Goal: Task Accomplishment & Management: Manage account settings

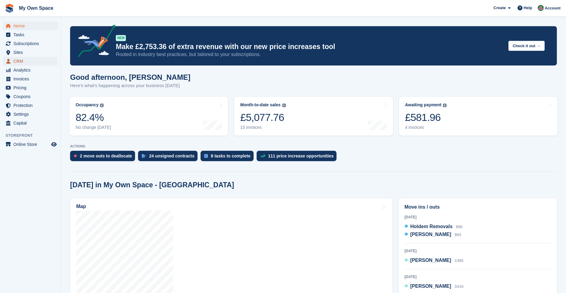
click at [34, 63] on span "CRM" at bounding box center [31, 61] width 37 height 9
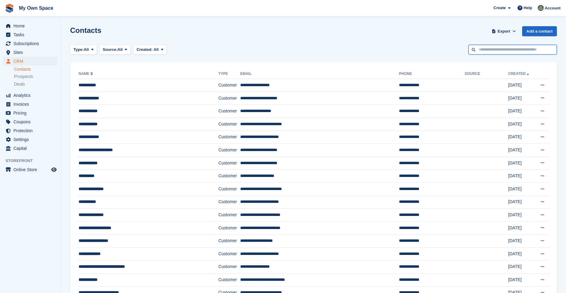
click at [503, 50] on input "text" at bounding box center [513, 50] width 88 height 10
type input "***"
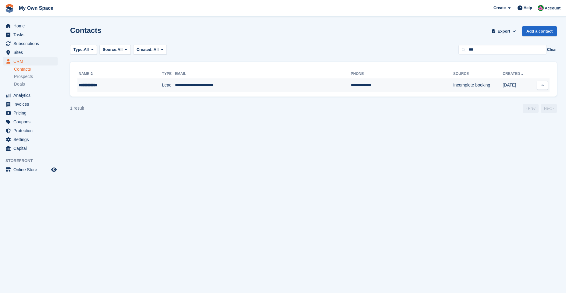
click at [105, 85] on div "**********" at bounding box center [110, 85] width 62 height 6
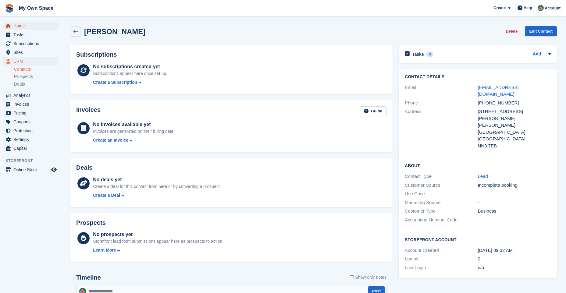
click at [29, 24] on span "Home" at bounding box center [31, 26] width 37 height 9
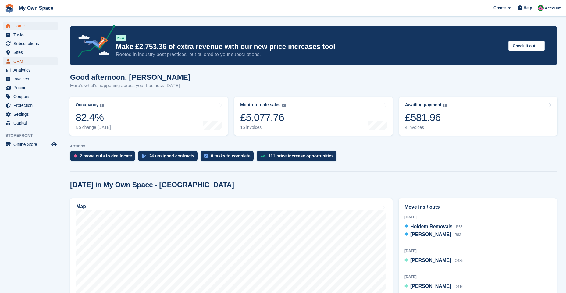
click at [33, 62] on span "CRM" at bounding box center [31, 61] width 37 height 9
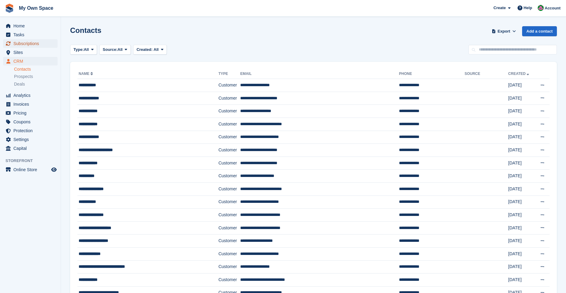
click at [32, 43] on span "Subscriptions" at bounding box center [31, 43] width 37 height 9
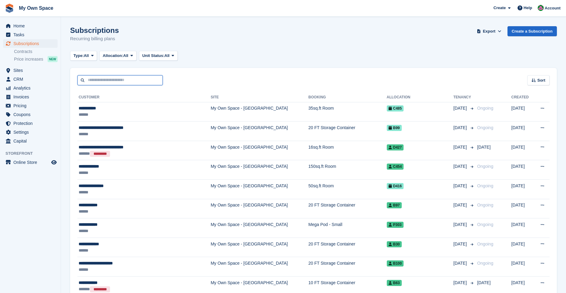
click at [122, 81] on input "text" at bounding box center [119, 80] width 85 height 10
type input "***"
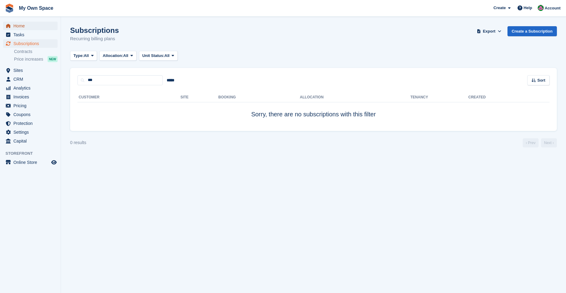
click at [17, 27] on span "Home" at bounding box center [31, 26] width 37 height 9
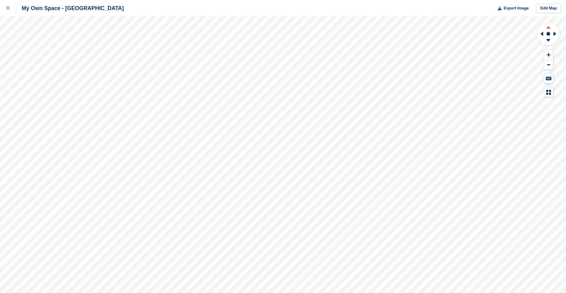
click at [548, 26] on icon at bounding box center [549, 27] width 16 height 8
drag, startPoint x: 547, startPoint y: 40, endPoint x: 541, endPoint y: 42, distance: 6.8
click at [545, 41] on icon at bounding box center [549, 42] width 16 height 8
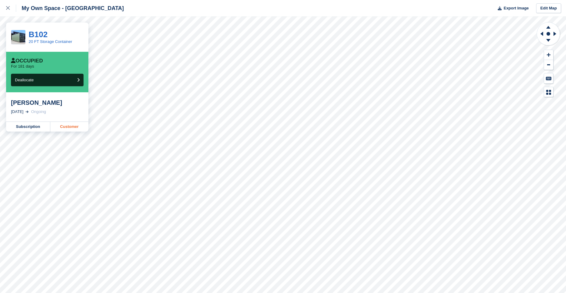
click at [74, 127] on link "Customer" at bounding box center [69, 127] width 38 height 10
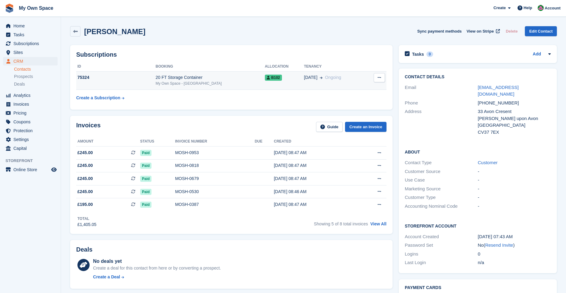
click at [383, 79] on button at bounding box center [379, 77] width 11 height 9
click at [340, 91] on p "Cancel subscription" at bounding box center [355, 90] width 53 height 8
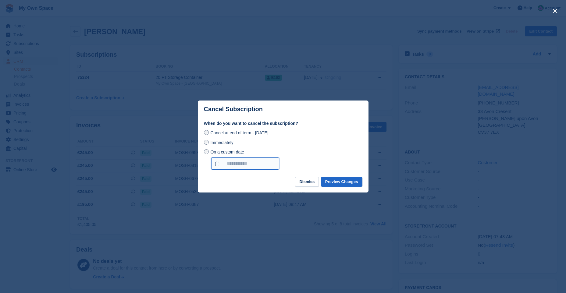
click at [217, 164] on input "On a custom date" at bounding box center [245, 164] width 68 height 12
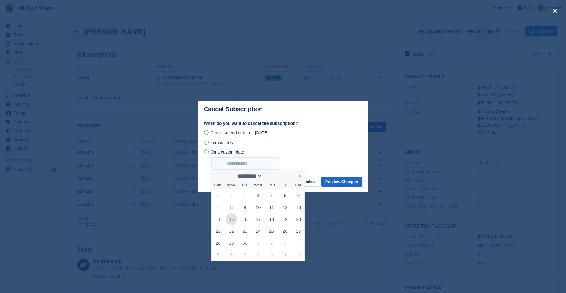
click at [232, 218] on span "15" at bounding box center [232, 220] width 12 height 12
type input "**********"
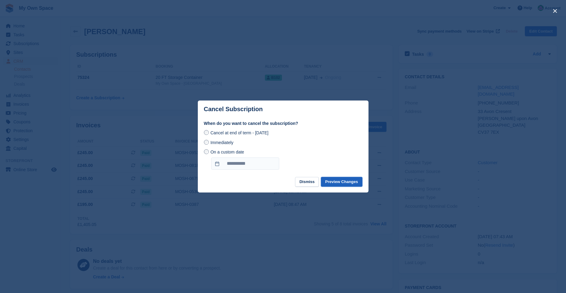
click at [332, 184] on button "Preview Changes" at bounding box center [341, 182] width 41 height 10
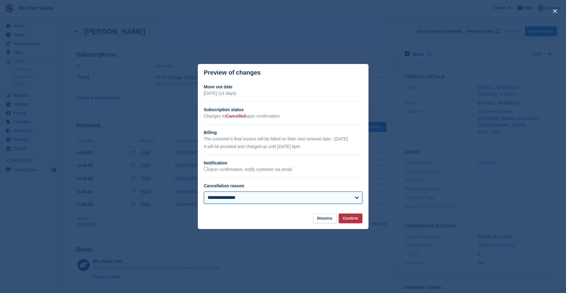
click at [357, 199] on select "**********" at bounding box center [283, 198] width 159 height 12
select select "**********"
click at [204, 192] on select "**********" at bounding box center [283, 198] width 159 height 12
click at [347, 218] on button "Confirm" at bounding box center [351, 219] width 24 height 10
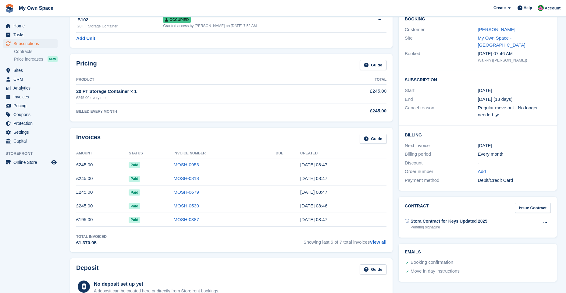
scroll to position [61, 0]
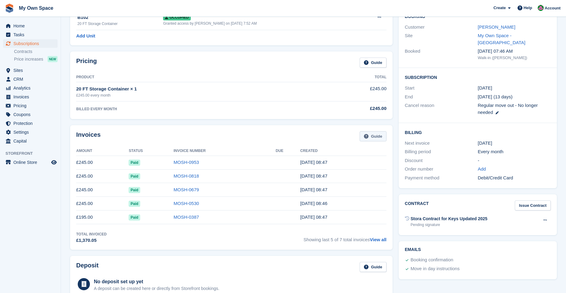
click at [379, 137] on link "Guide" at bounding box center [373, 136] width 27 height 10
click at [21, 24] on span "Home" at bounding box center [31, 26] width 37 height 9
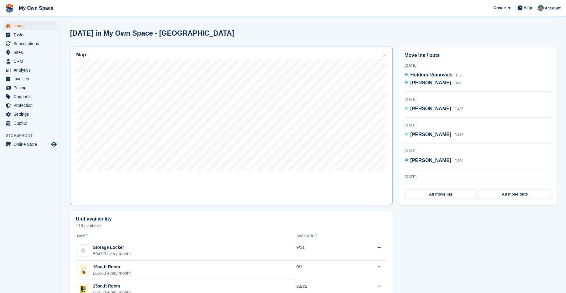
scroll to position [153, 0]
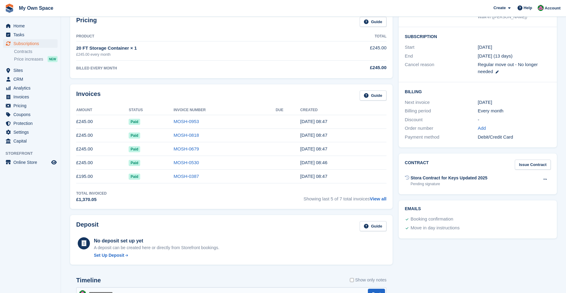
scroll to position [92, 0]
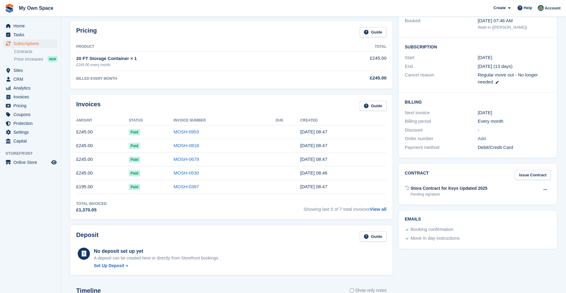
click at [411, 99] on h2 "Billing" at bounding box center [478, 102] width 146 height 6
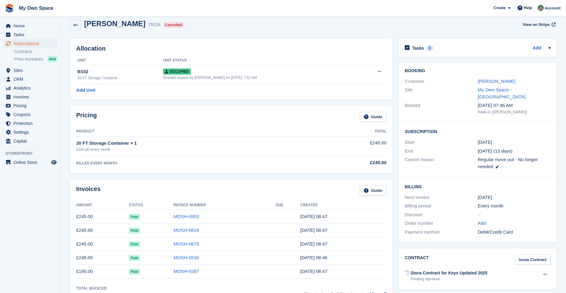
scroll to position [0, 0]
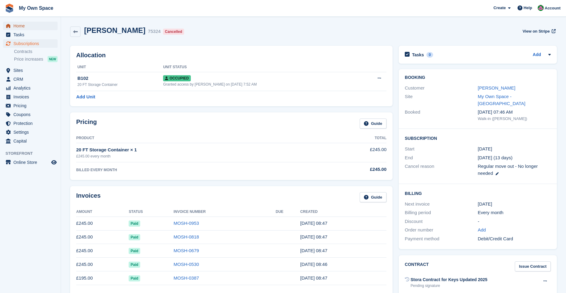
click at [23, 29] on span "Home" at bounding box center [31, 26] width 37 height 9
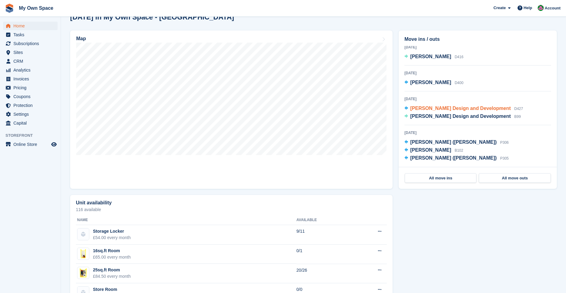
scroll to position [178, 0]
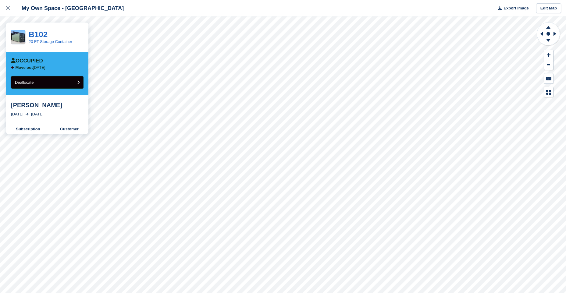
click at [54, 84] on button "Deallocate" at bounding box center [47, 82] width 73 height 13
click at [69, 128] on link "Customer" at bounding box center [69, 129] width 38 height 10
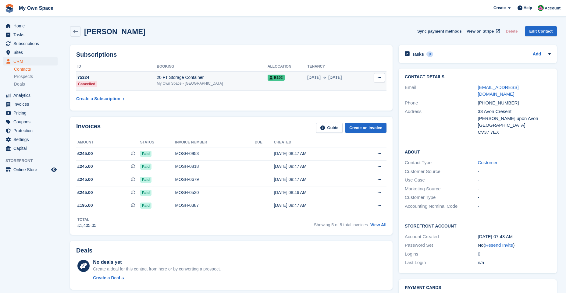
click at [379, 79] on icon at bounding box center [379, 78] width 3 height 4
drag, startPoint x: 334, startPoint y: 29, endPoint x: 295, endPoint y: 37, distance: 40.1
click at [334, 29] on div "[PERSON_NAME] Sync payment methods View on Stripe Delete Edit Contact" at bounding box center [313, 31] width 487 height 10
click at [376, 79] on button at bounding box center [379, 77] width 11 height 9
click at [342, 41] on div "[PERSON_NAME] Sync payment methods View on Stripe Delete Edit Contact" at bounding box center [313, 32] width 493 height 19
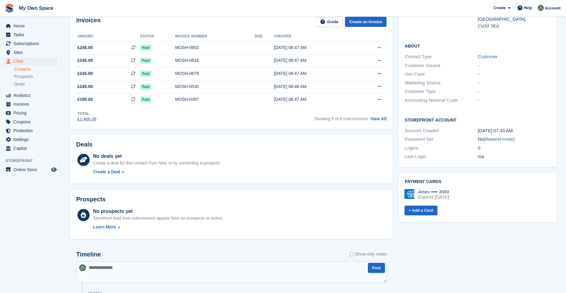
scroll to position [122, 0]
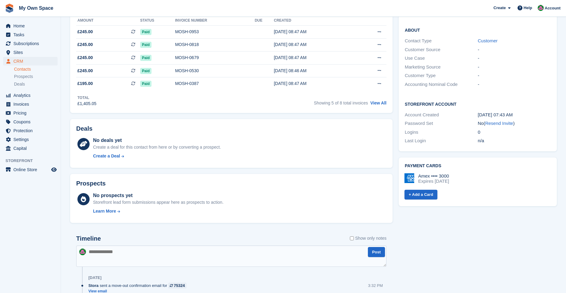
click at [435, 174] on div "Amex •••• 3000" at bounding box center [433, 176] width 31 height 5
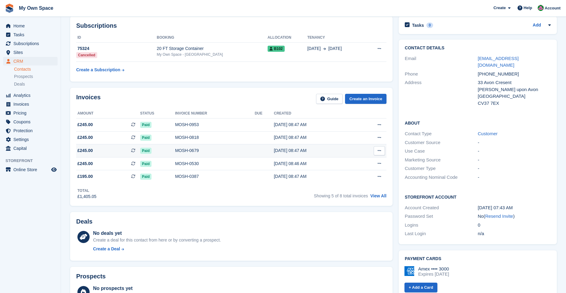
scroll to position [0, 0]
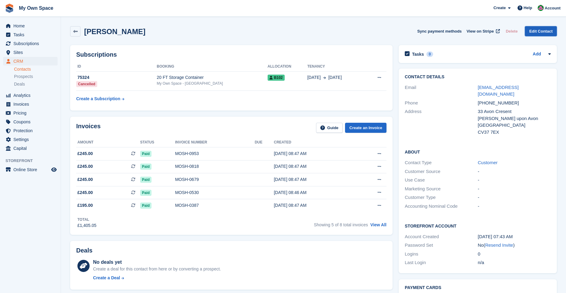
click at [547, 31] on link "Edit Contact" at bounding box center [541, 31] width 32 height 10
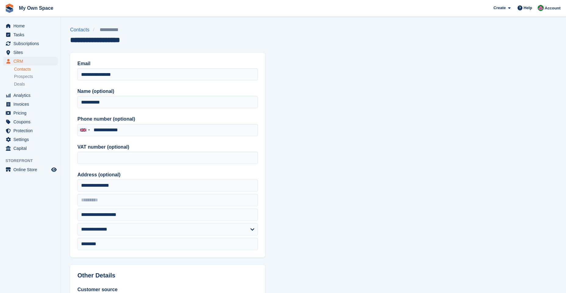
type input "**********"
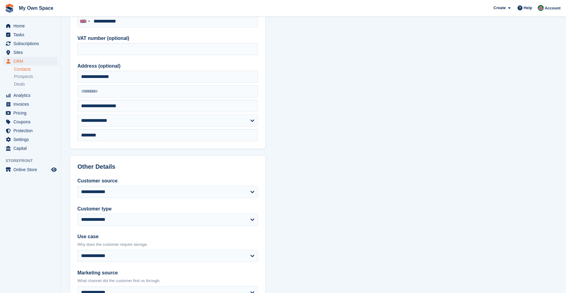
scroll to position [183, 0]
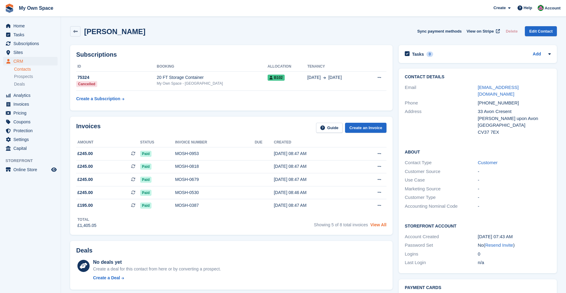
click at [382, 226] on link "View All" at bounding box center [379, 225] width 16 height 5
click at [551, 54] on icon at bounding box center [550, 54] width 5 height 5
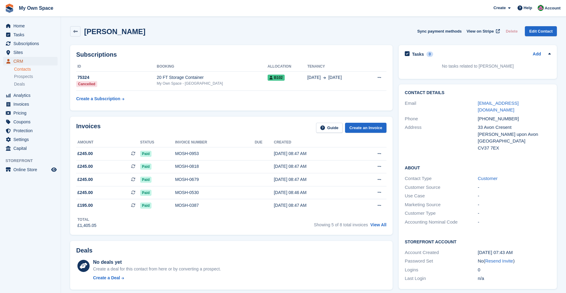
click at [20, 59] on span "CRM" at bounding box center [31, 61] width 37 height 9
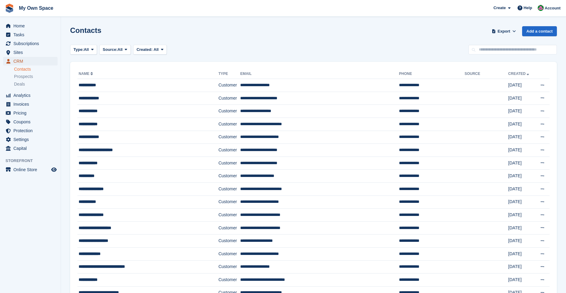
click at [18, 60] on span "CRM" at bounding box center [31, 61] width 37 height 9
click at [26, 62] on span "CRM" at bounding box center [31, 61] width 37 height 9
